Goal: Task Accomplishment & Management: Manage account settings

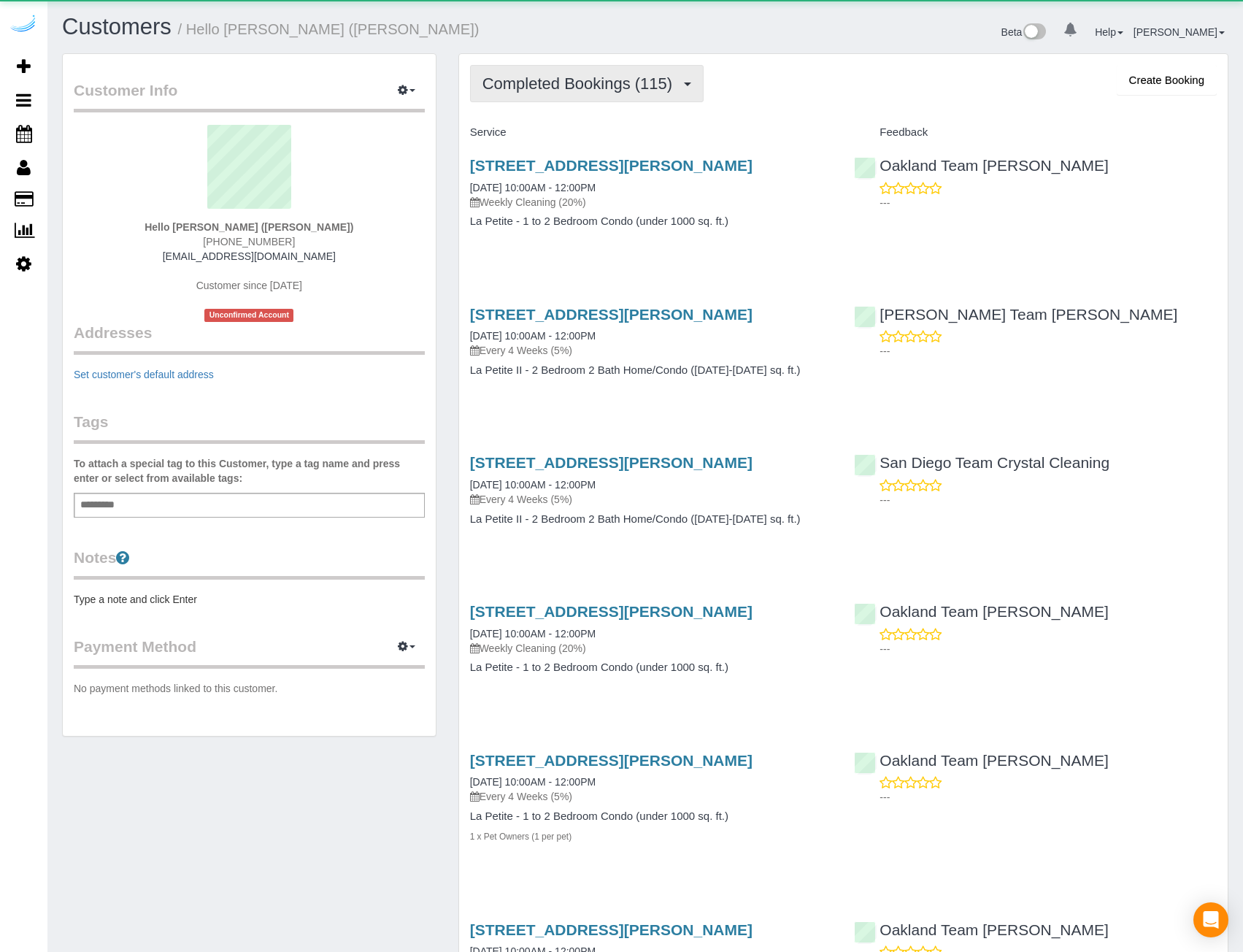
click at [534, 87] on span "Completed Bookings (115)" at bounding box center [581, 84] width 197 height 18
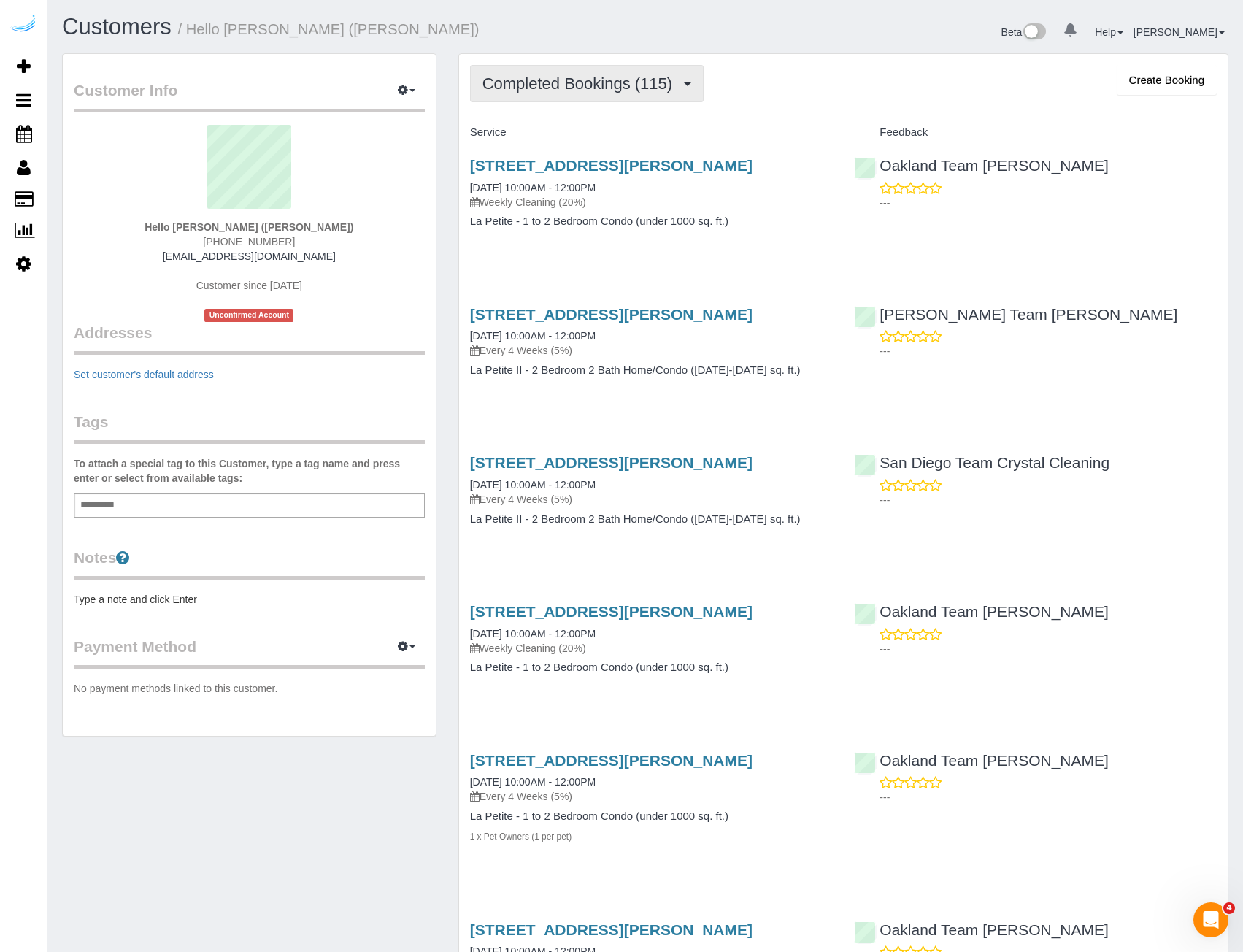
click at [577, 99] on button "Completed Bookings (115)" at bounding box center [587, 83] width 234 height 37
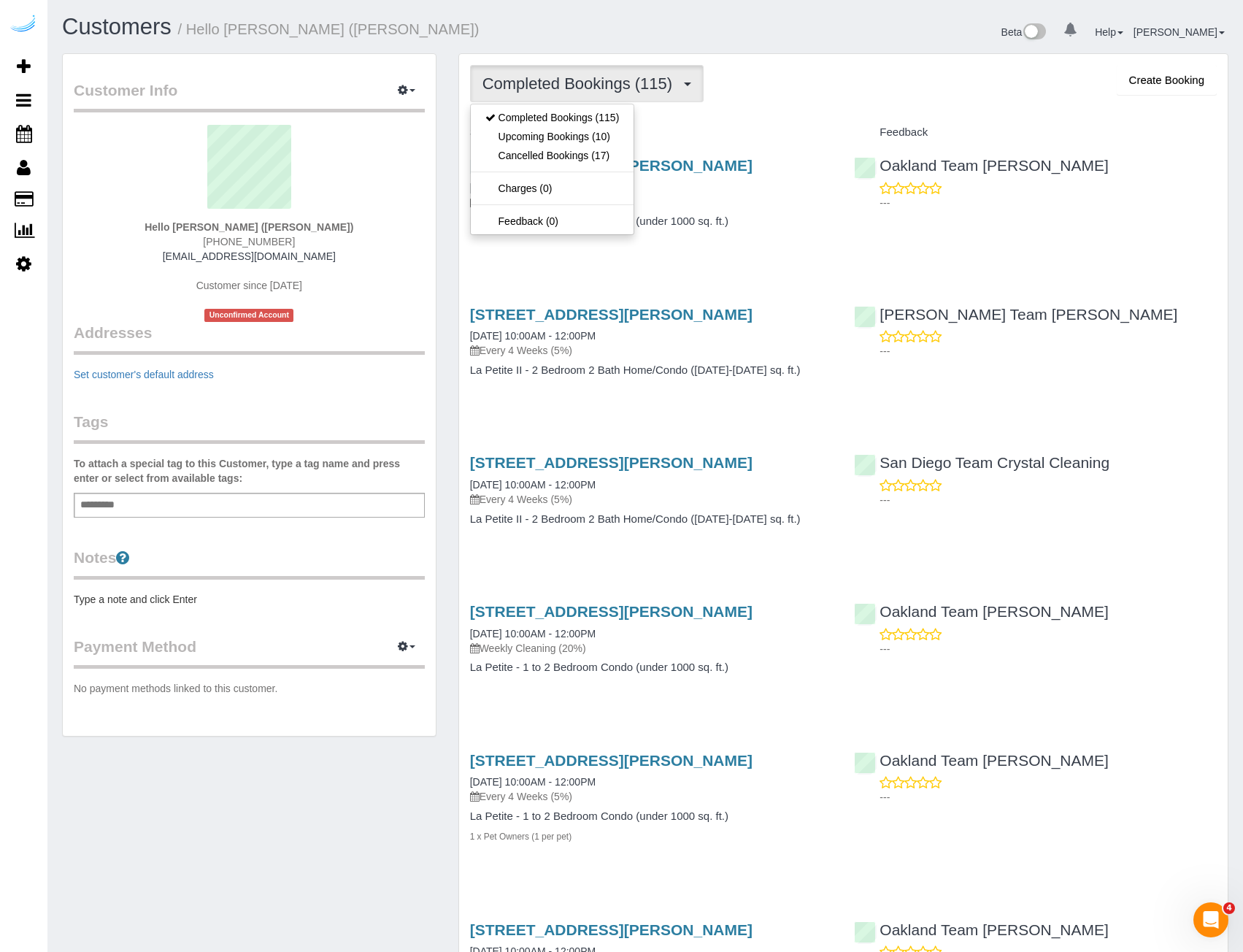
click at [640, 49] on div "Customers / Hello Alfred (Alfred) Beta 0 Your Notifications You have 0 alerts H…" at bounding box center [645, 33] width 1188 height 39
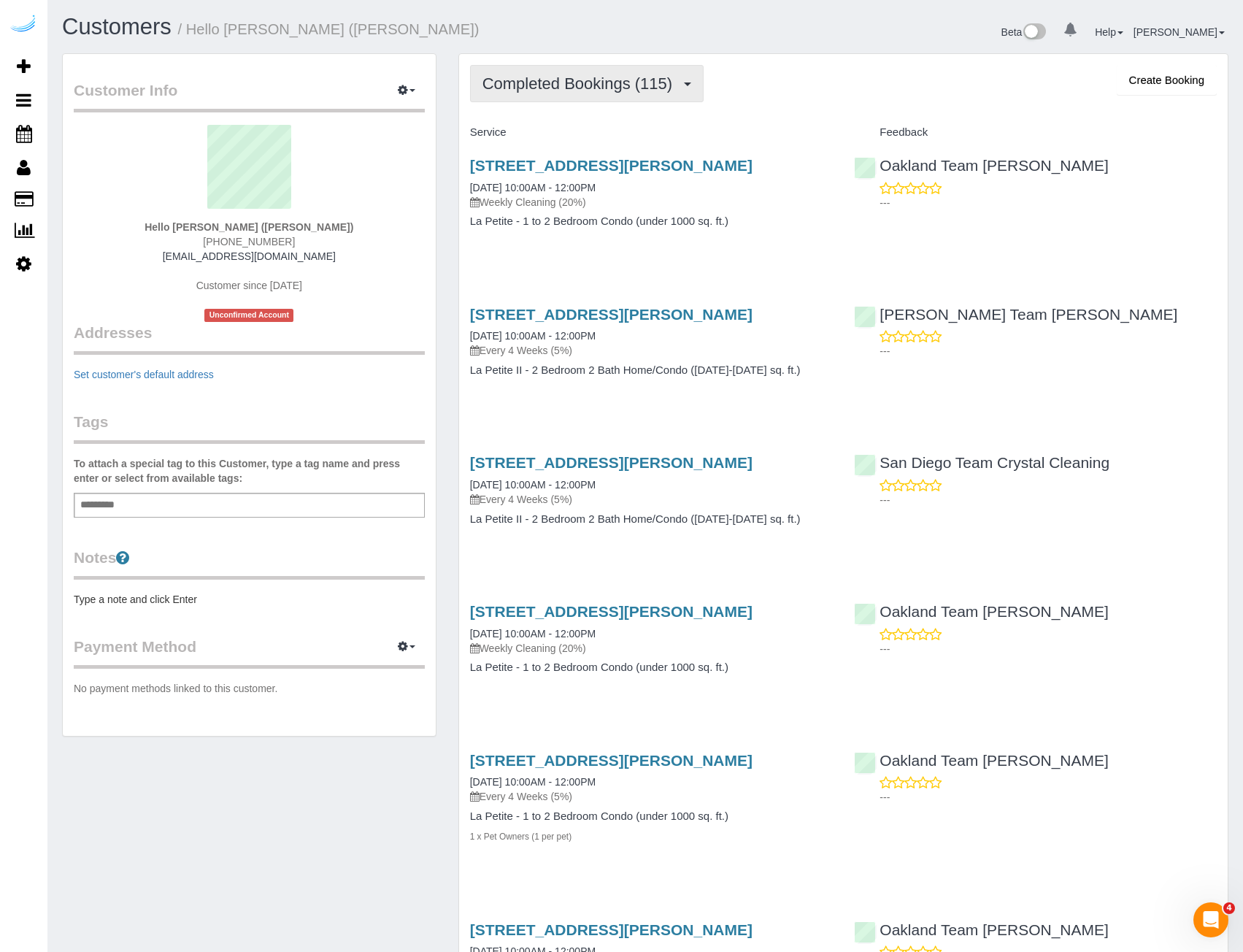
click at [629, 96] on button "Completed Bookings (115)" at bounding box center [587, 83] width 234 height 37
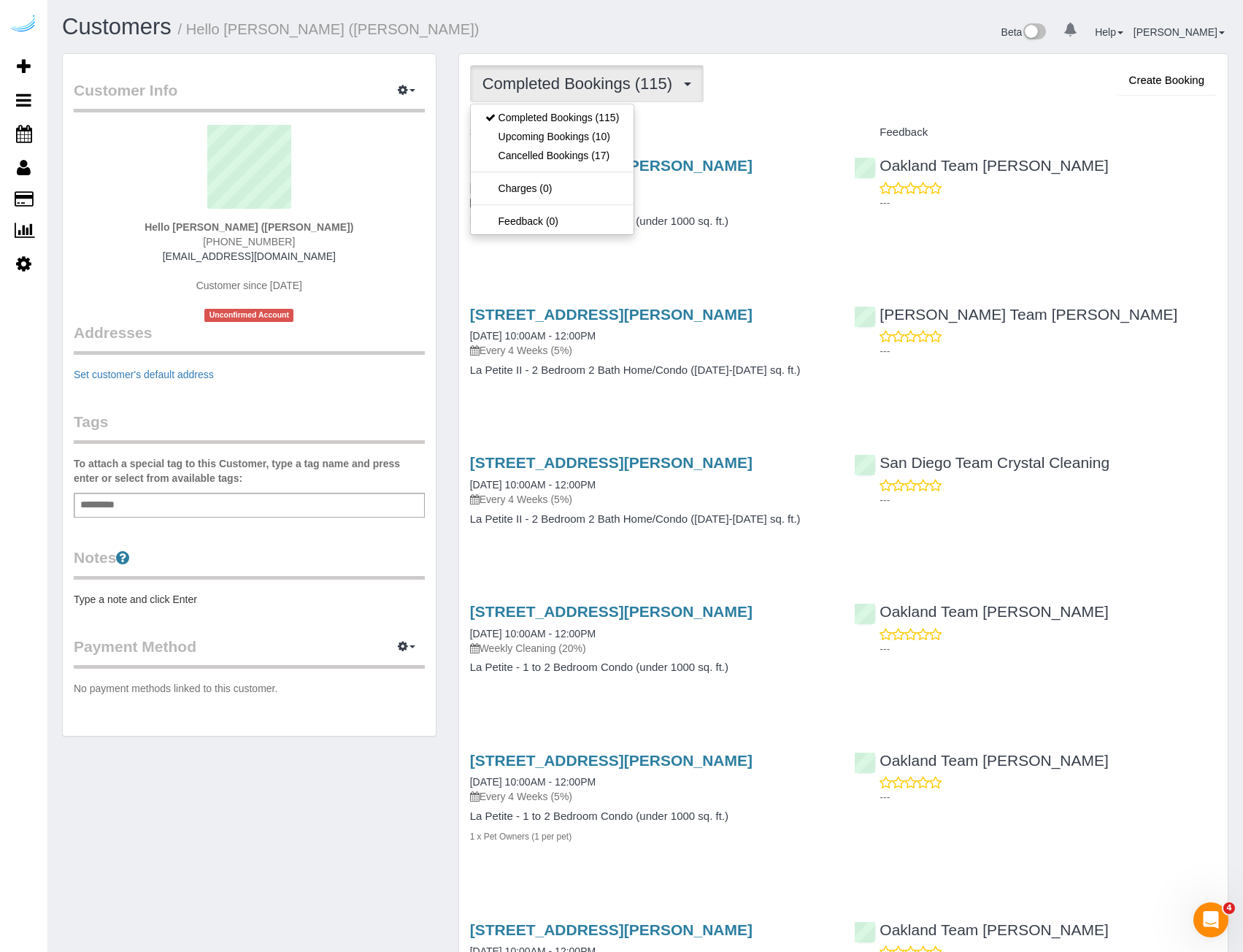
click at [902, 45] on div "Beta 0 Your Notifications You have 0 alerts Help Help Docs Take a Tour Contact …" at bounding box center [942, 33] width 594 height 39
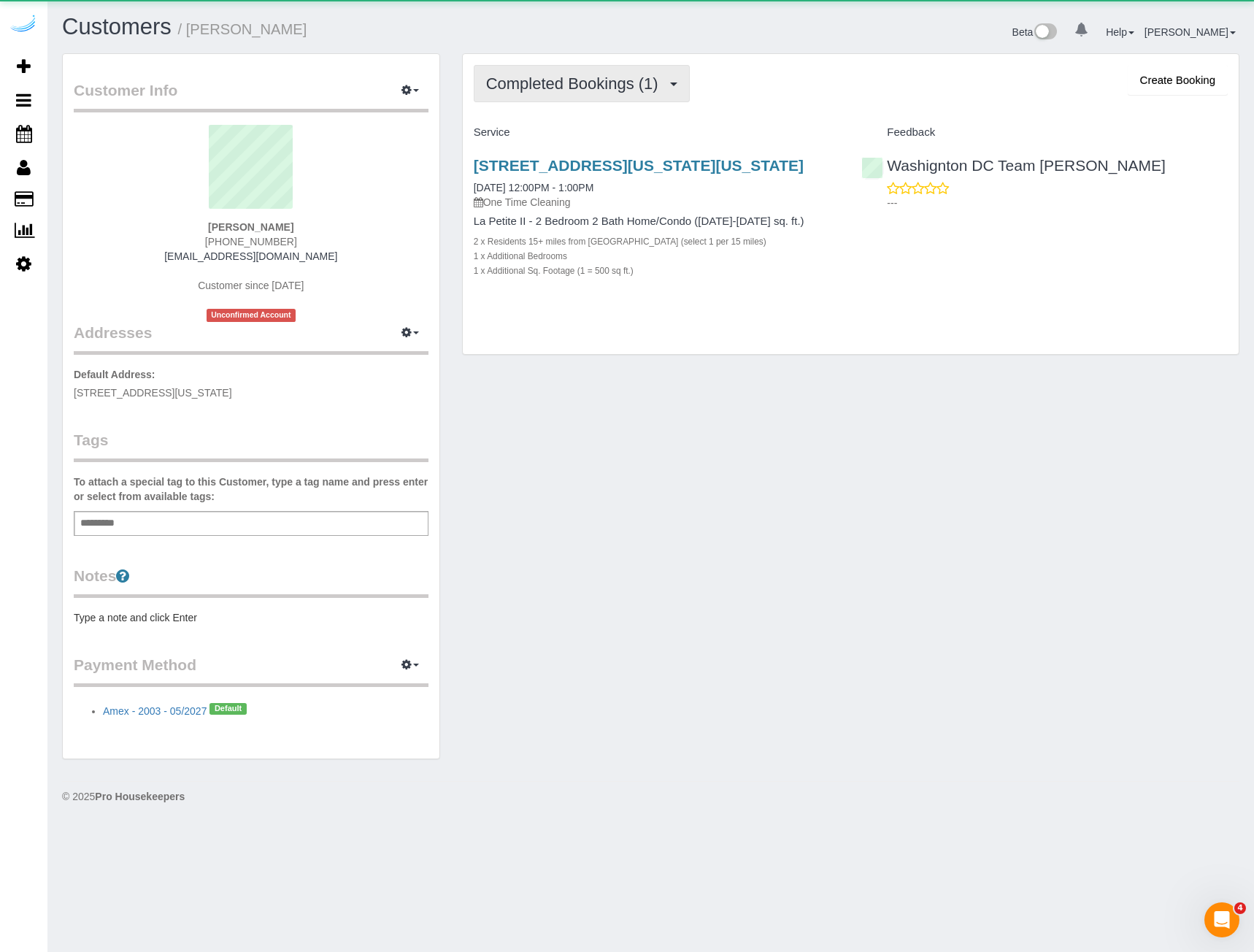
click at [613, 82] on span "Completed Bookings (1)" at bounding box center [576, 84] width 179 height 18
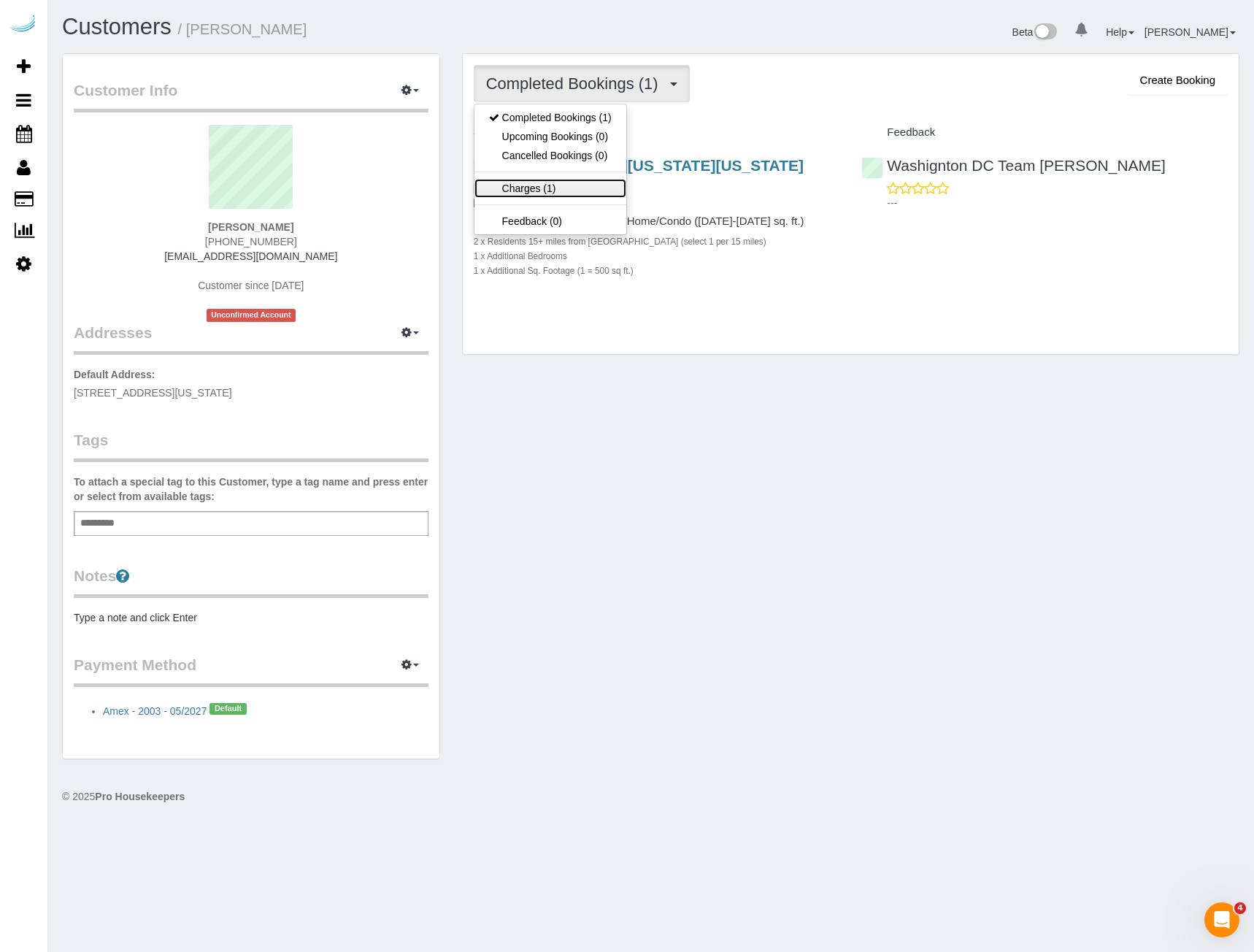
click at [584, 189] on link "Charges (1)" at bounding box center [551, 188] width 152 height 19
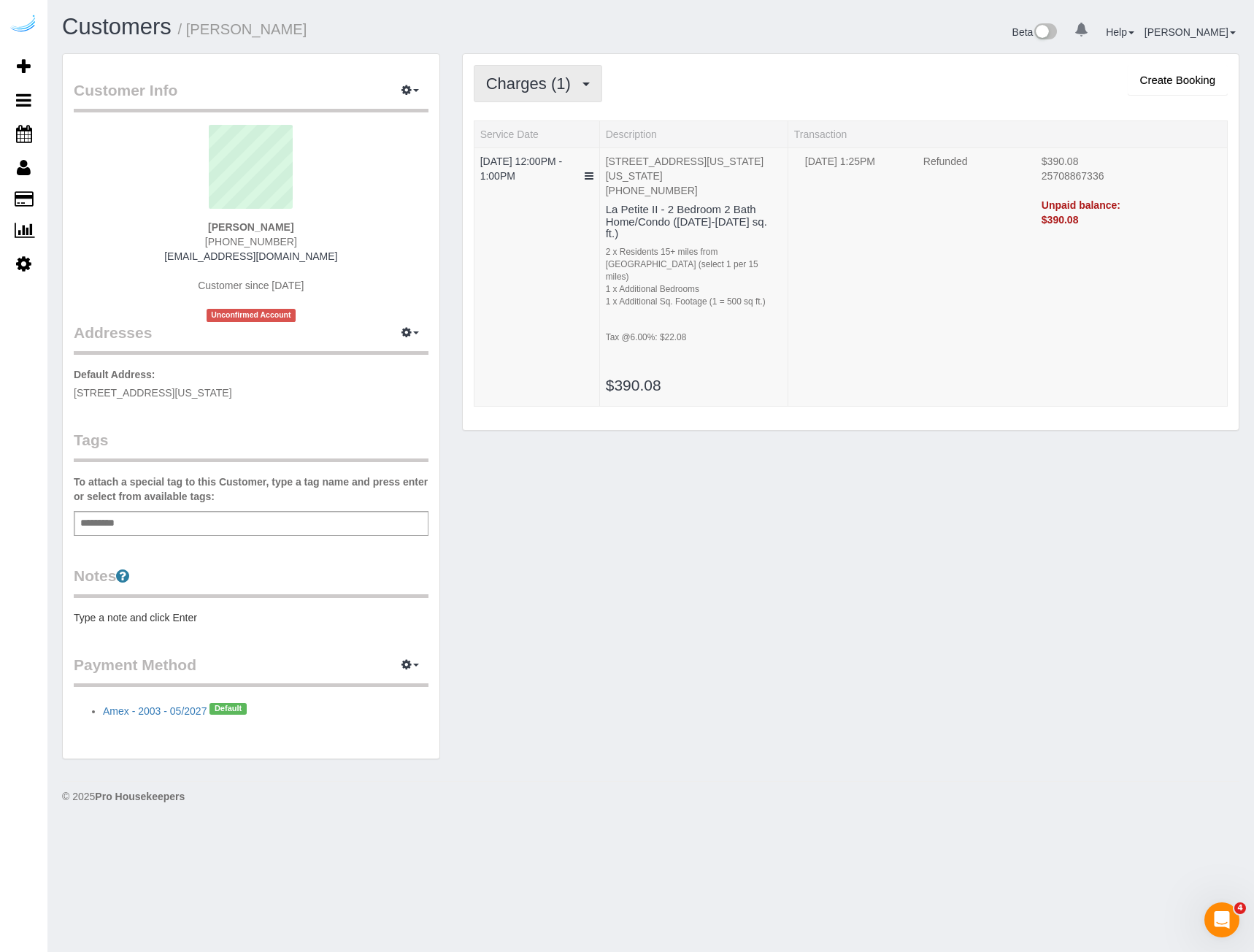
click at [578, 92] on span "Charges (1)" at bounding box center [532, 84] width 92 height 18
click at [789, 633] on div "Customer Info Edit Contact Info Send Message Email Preferences Special Sales Ta…" at bounding box center [650, 413] width 1199 height 720
click at [548, 90] on span "Charges (1)" at bounding box center [532, 84] width 92 height 18
click at [563, 119] on link "Completed Bookings (1)" at bounding box center [551, 117] width 152 height 19
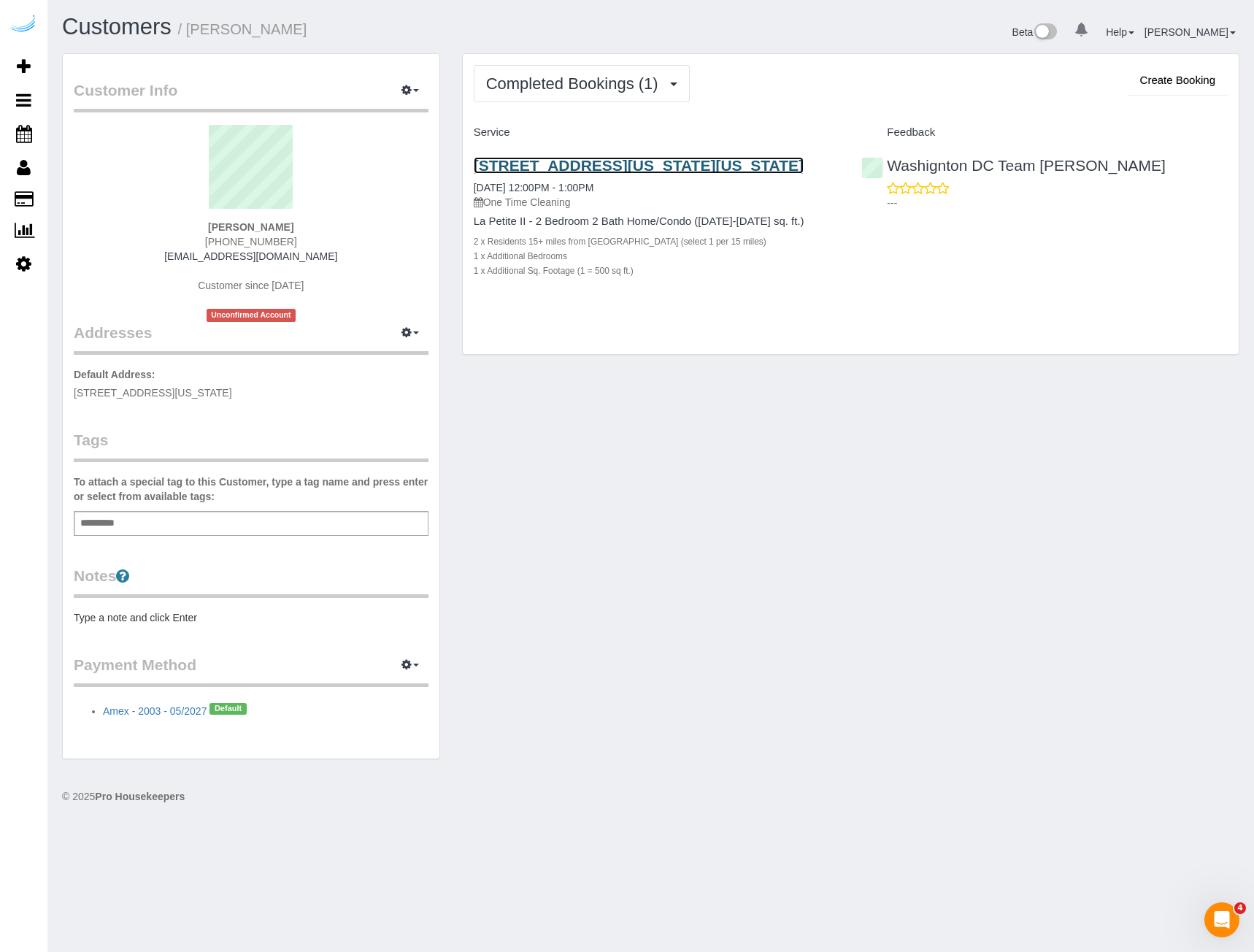
click at [600, 164] on link "706 C St Ne, Apt/Suite, Washington Dc, Dc 20002, Washington Dc, DC 20002" at bounding box center [639, 165] width 330 height 17
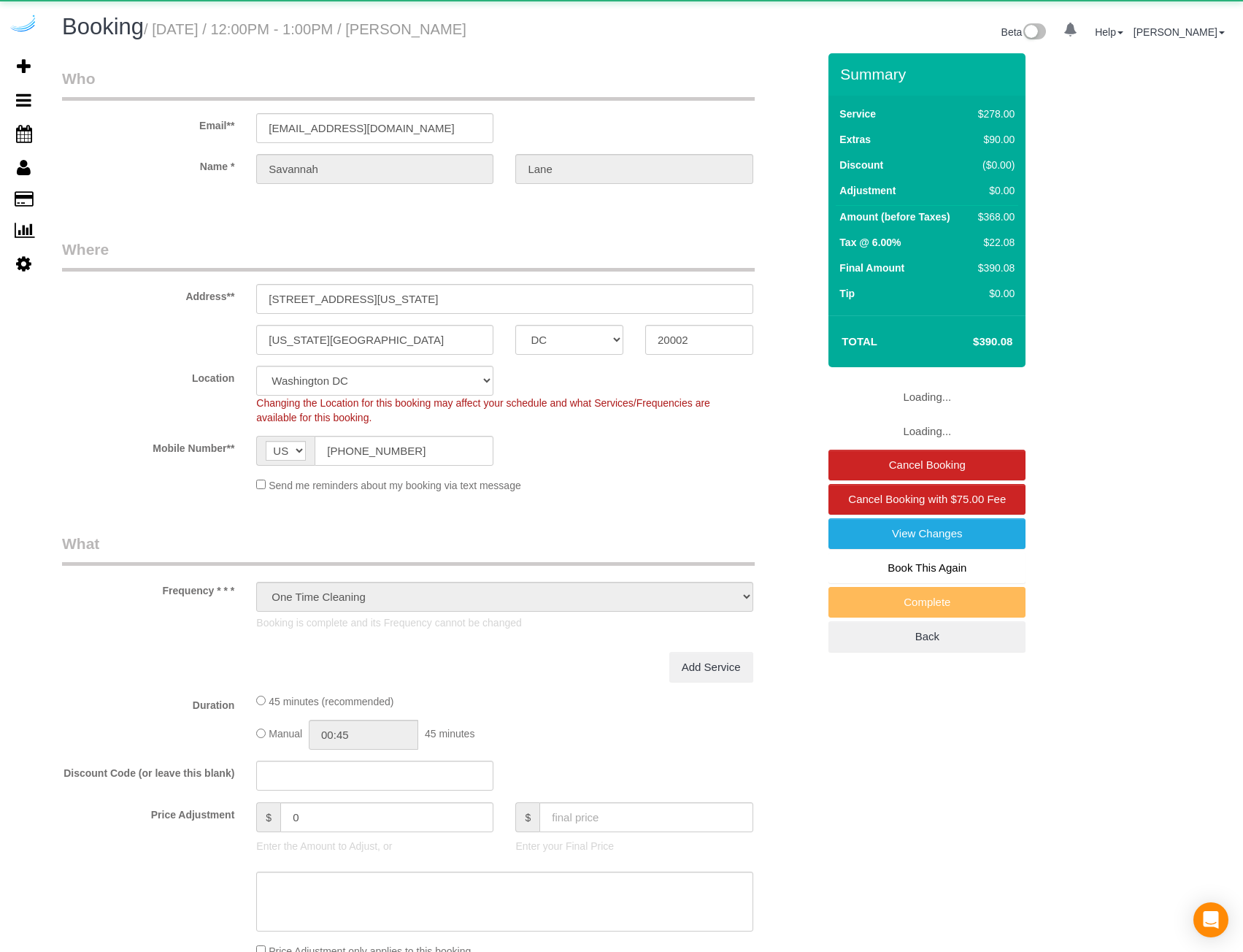
select select "DC"
select select "number:9"
select select "object:836"
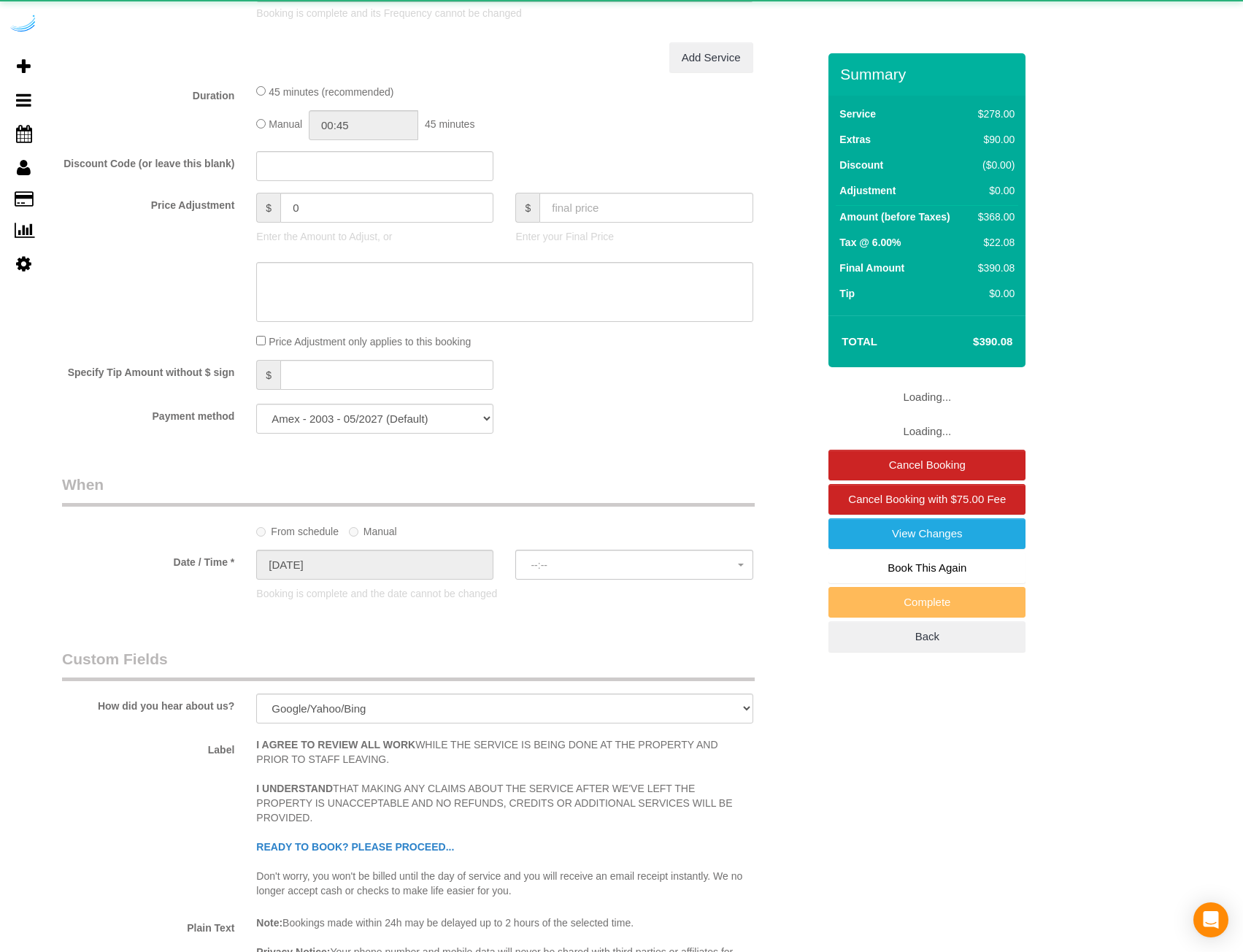
select select "spot1"
select select "5"
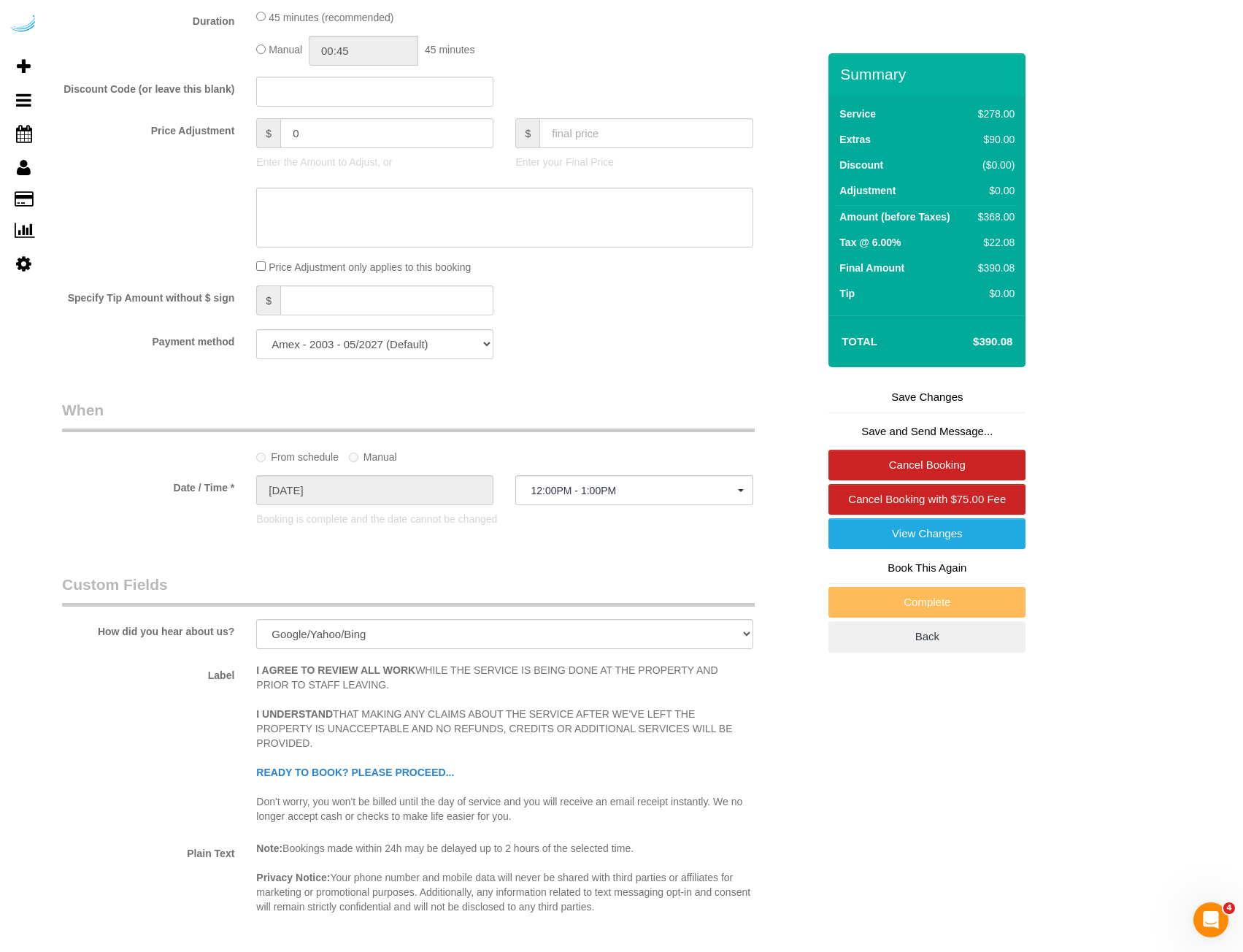
scroll to position [1242, 0]
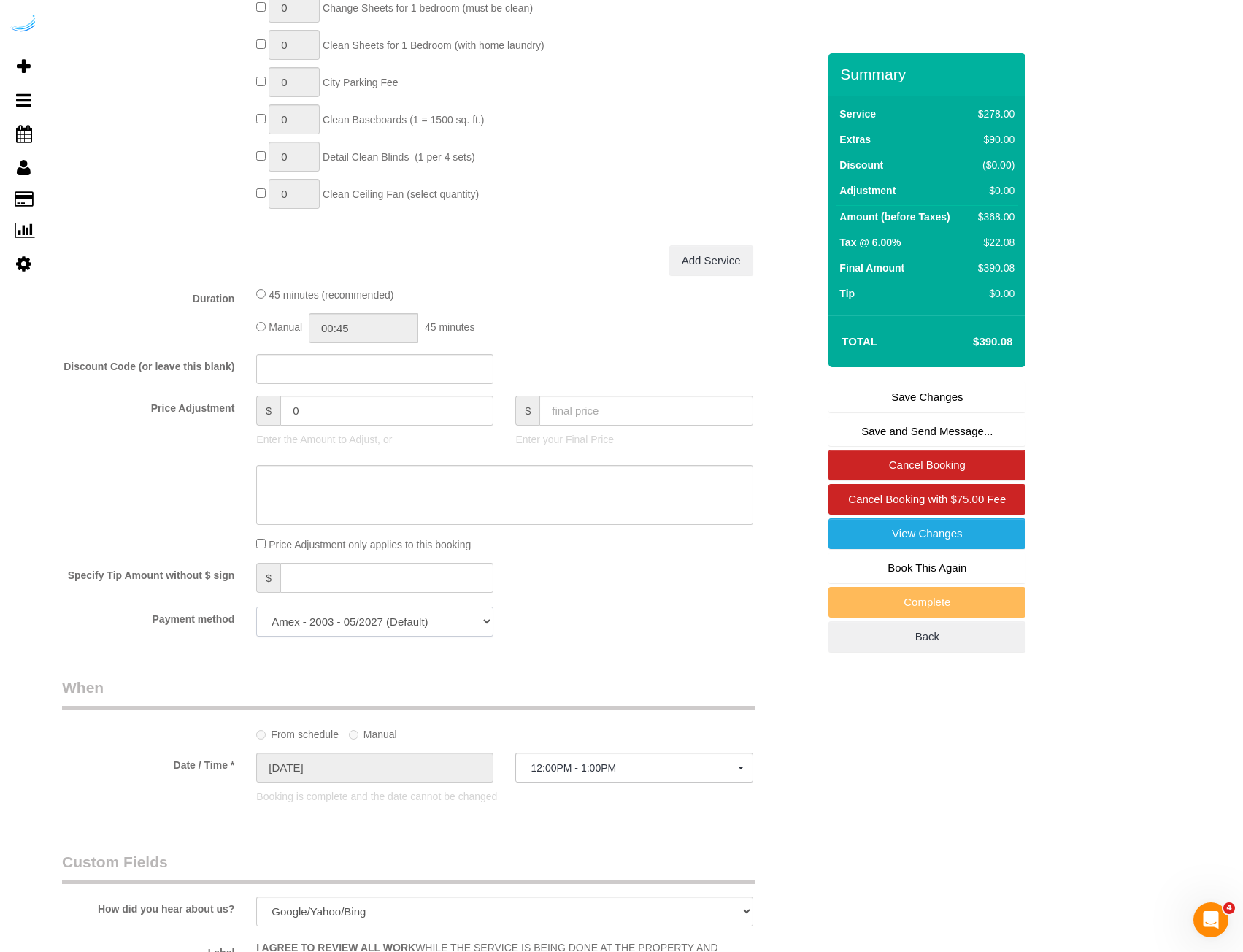
click at [446, 614] on select "Amex - 2003 - 05/2027 (Default) Add Credit Card ─────────────── Cash Check Payp…" at bounding box center [375, 621] width 237 height 30
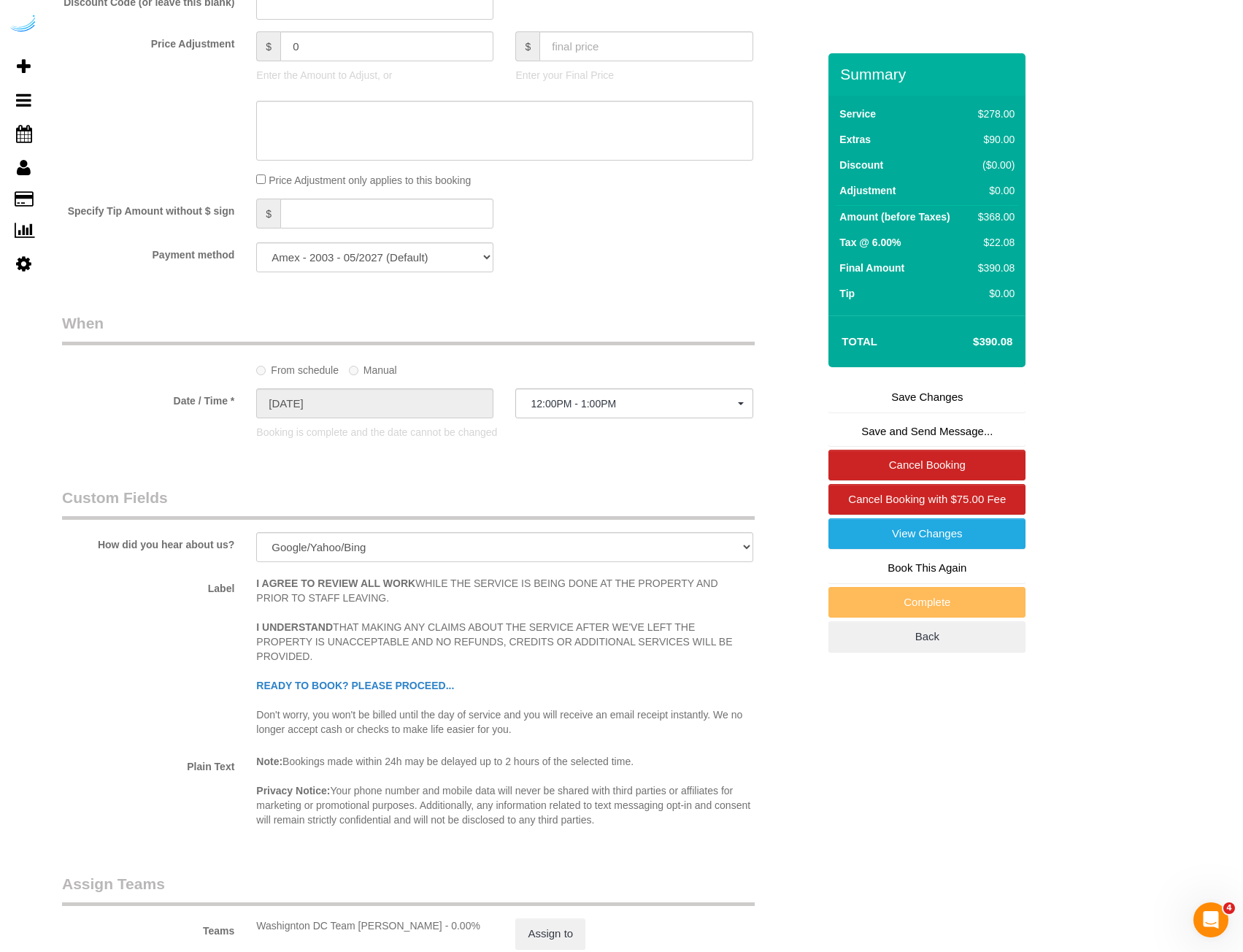
scroll to position [1607, 0]
click at [379, 251] on select "Amex - 2003 - 05/2027 (Default) Add Credit Card ─────────────── Cash Check Payp…" at bounding box center [375, 256] width 237 height 30
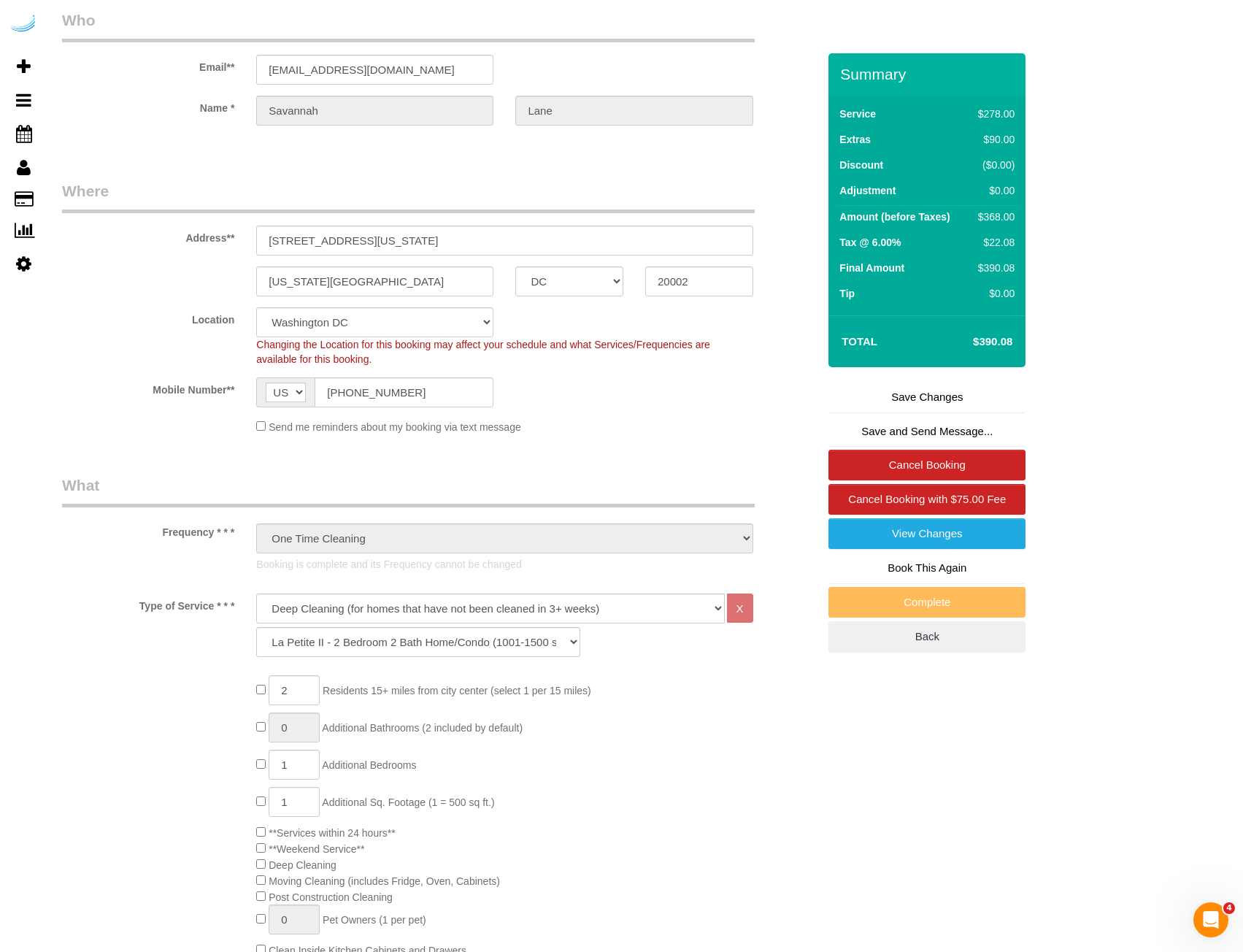
scroll to position [0, 0]
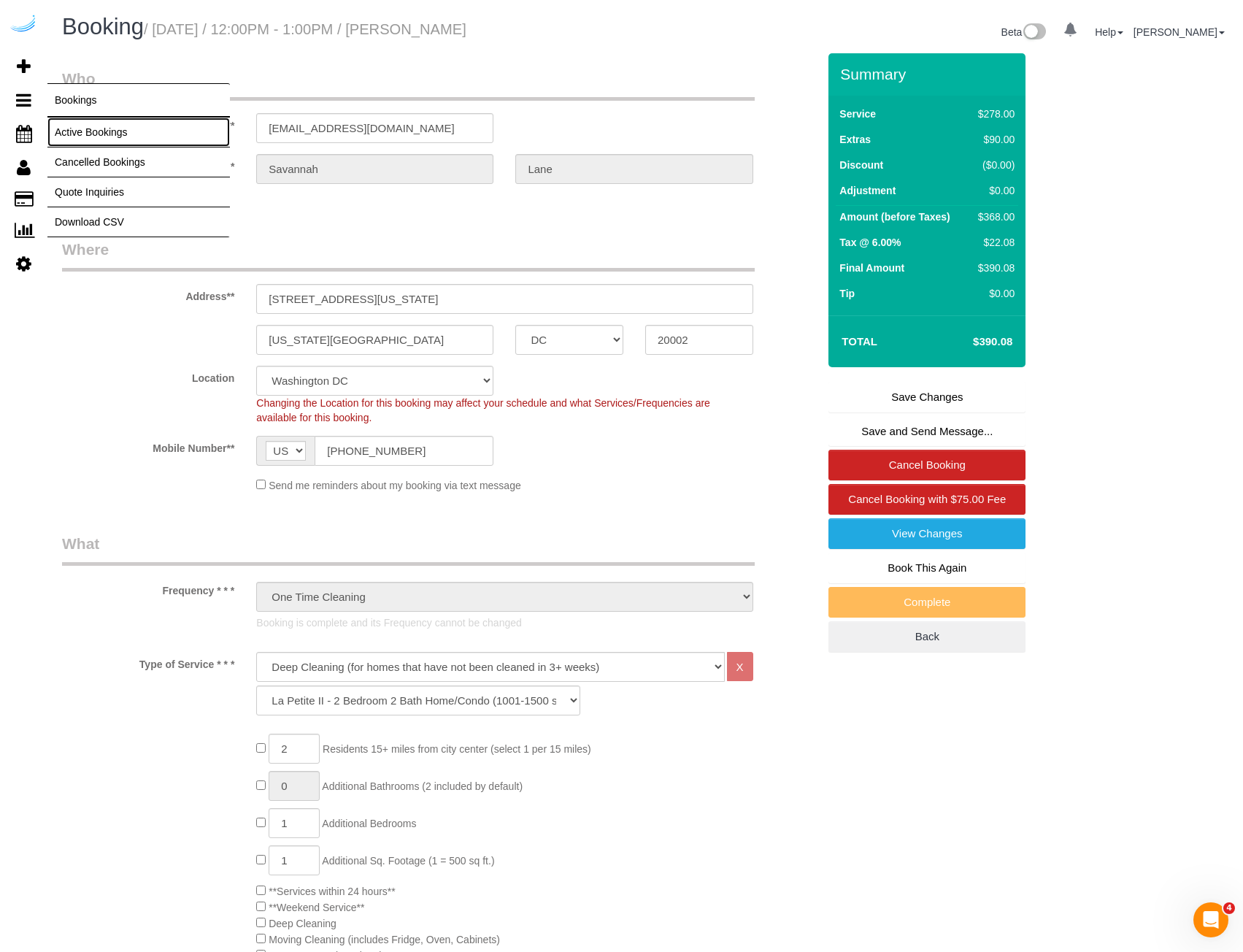
click at [150, 137] on link "Active Bookings" at bounding box center [138, 132] width 182 height 29
